Goal: Find specific page/section: Find specific page/section

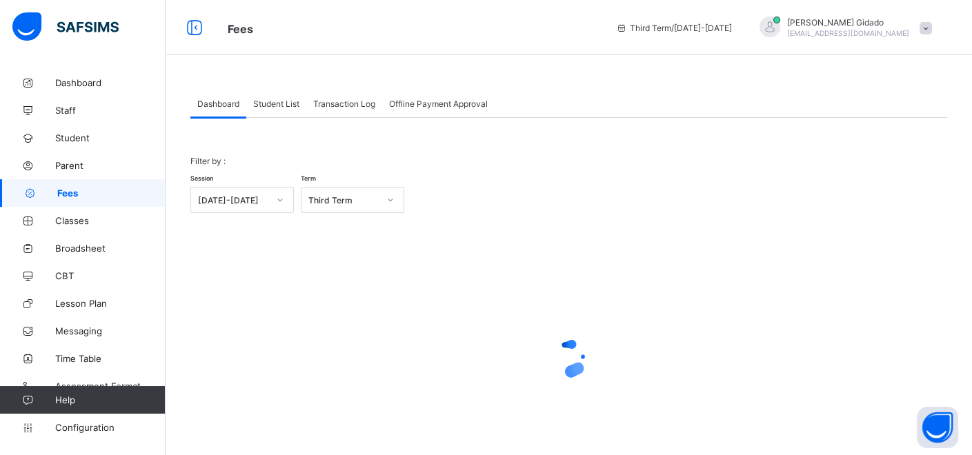
click at [289, 103] on span "Student List" at bounding box center [276, 104] width 46 height 10
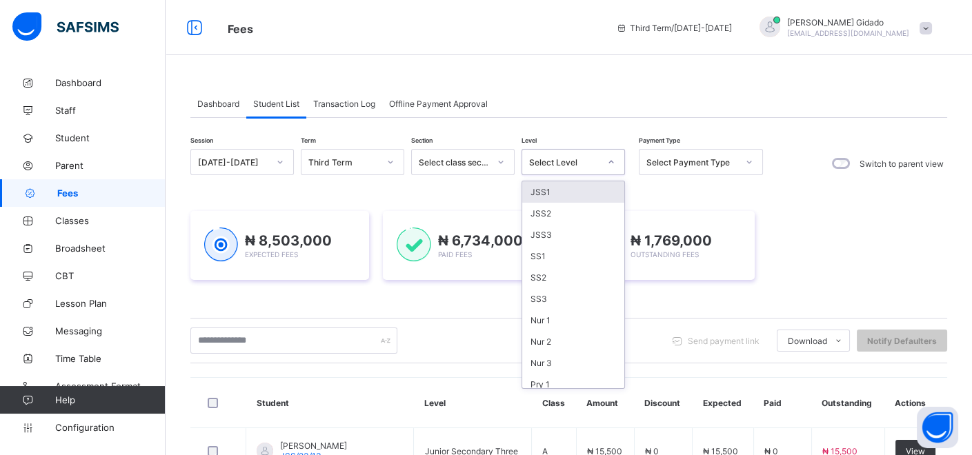
click at [608, 164] on icon at bounding box center [611, 162] width 8 height 14
click at [534, 228] on div "JSS3" at bounding box center [573, 234] width 102 height 21
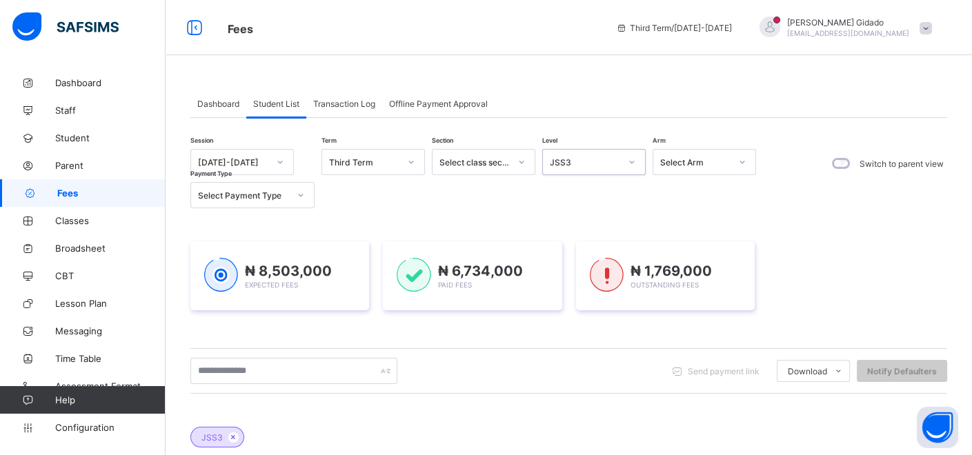
click at [740, 161] on icon at bounding box center [742, 162] width 8 height 14
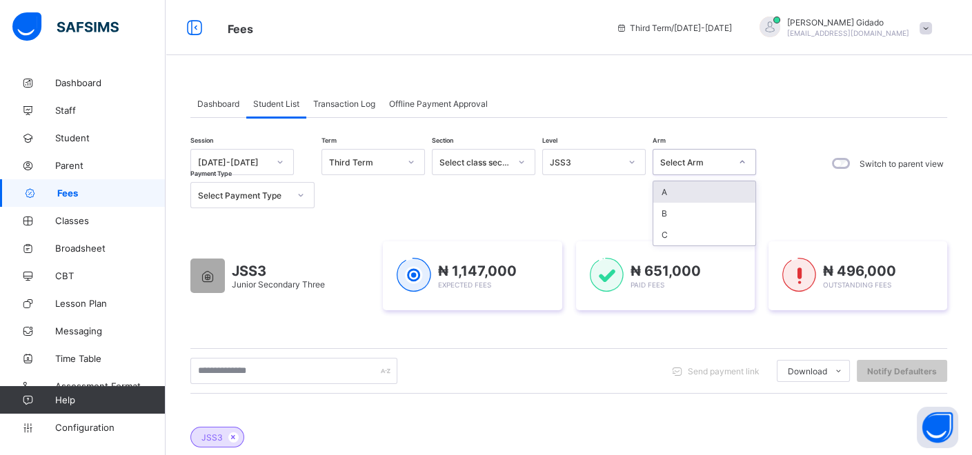
click at [673, 186] on div "A" at bounding box center [704, 191] width 102 height 21
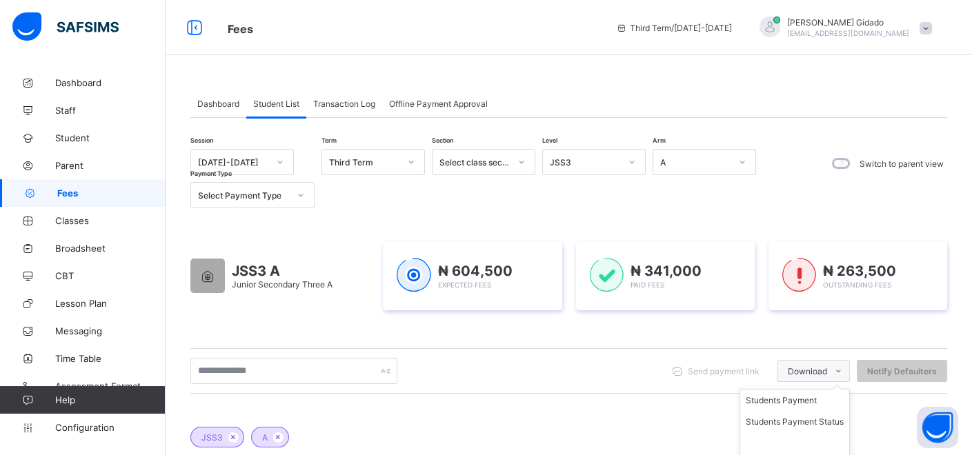
click at [845, 372] on span at bounding box center [838, 371] width 22 height 22
click at [815, 401] on li "Students Payment" at bounding box center [794, 400] width 109 height 21
click at [747, 160] on div at bounding box center [742, 162] width 23 height 22
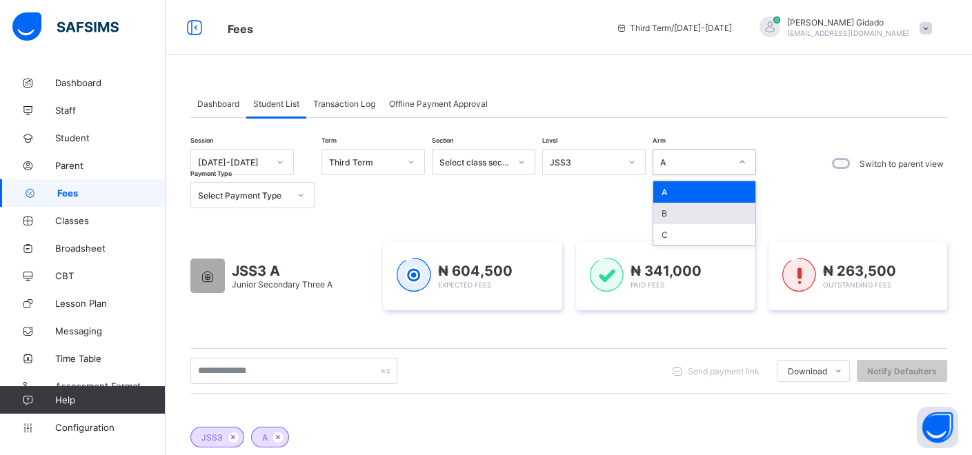
click at [676, 212] on div "B" at bounding box center [704, 213] width 102 height 21
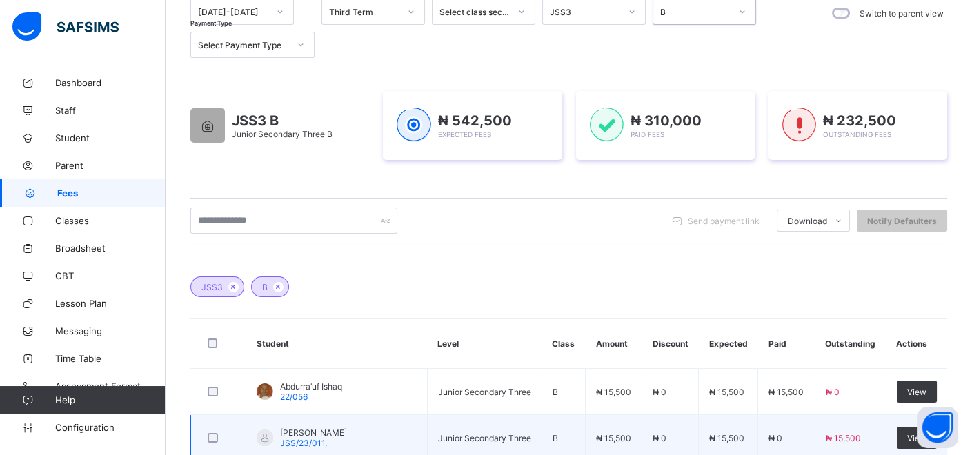
scroll to position [306, 0]
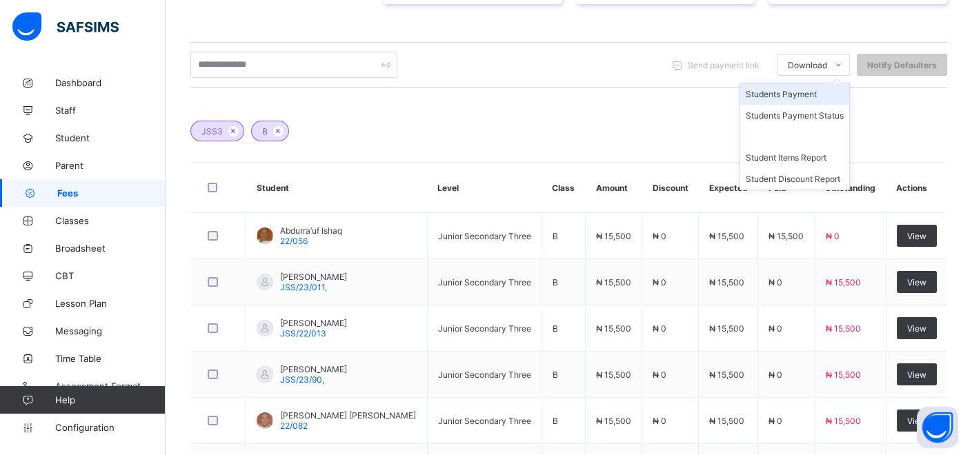
click at [827, 92] on li "Students Payment" at bounding box center [794, 93] width 109 height 21
